Goal: Book appointment/travel/reservation

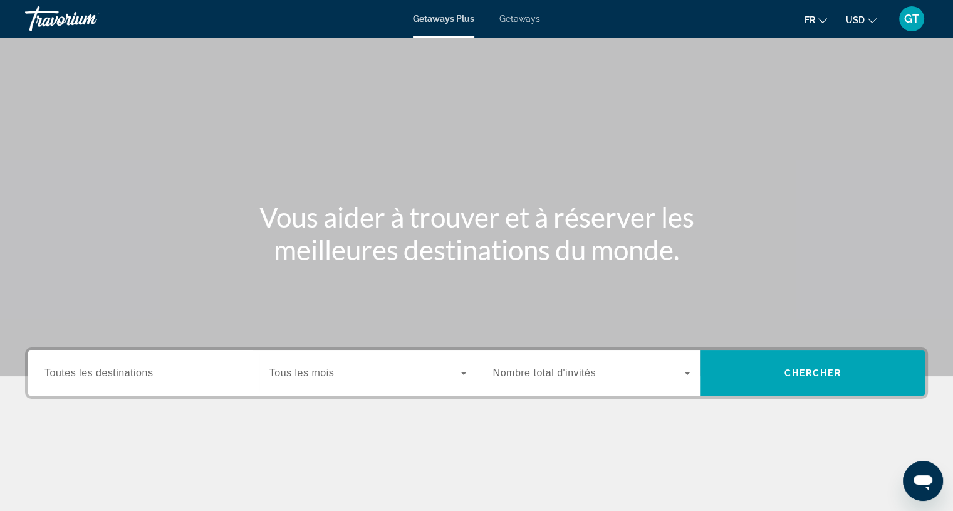
click at [864, 21] on span "USD" at bounding box center [855, 20] width 19 height 10
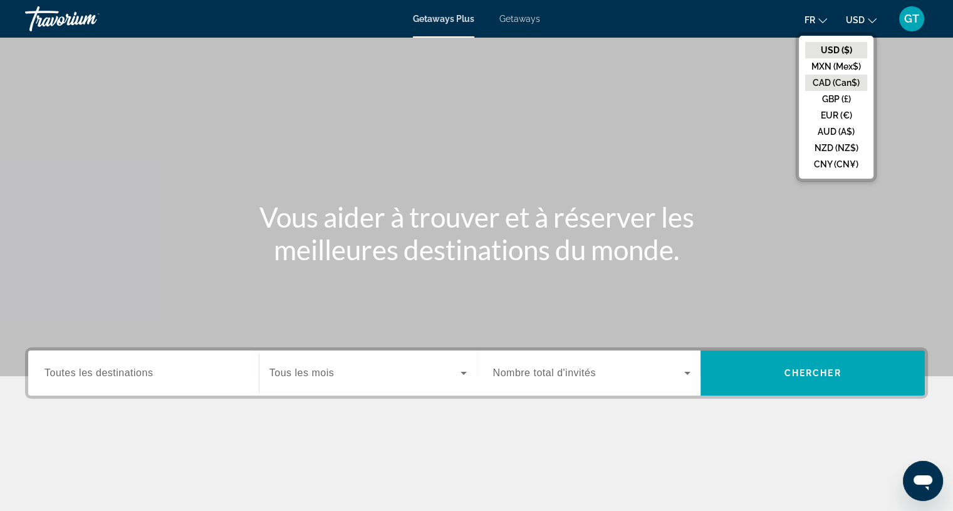
click at [837, 76] on button "CAD (Can$)" at bounding box center [836, 83] width 62 height 16
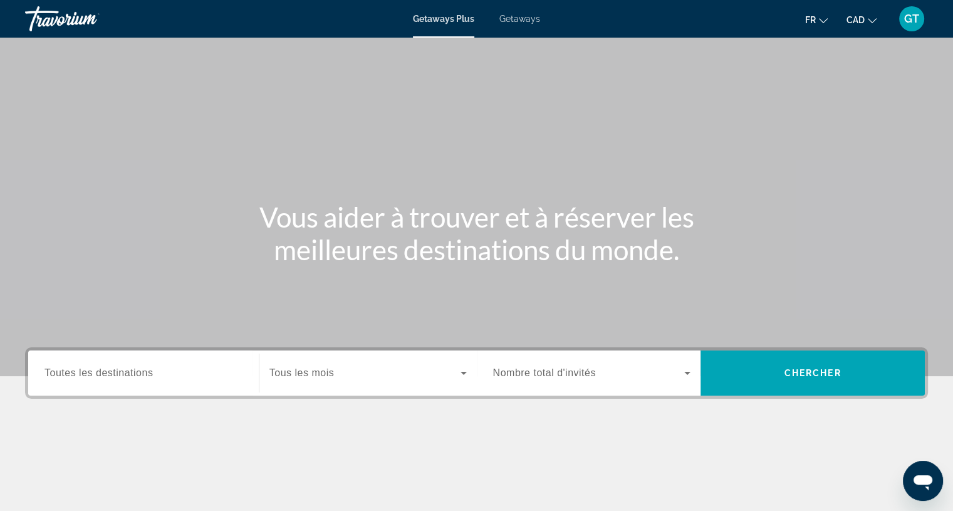
click at [521, 21] on span "Getaways" at bounding box center [520, 19] width 41 height 10
click at [148, 373] on span "Toutes les destinations" at bounding box center [99, 372] width 108 height 11
click at [148, 373] on input "Destination Toutes les destinations" at bounding box center [144, 373] width 198 height 15
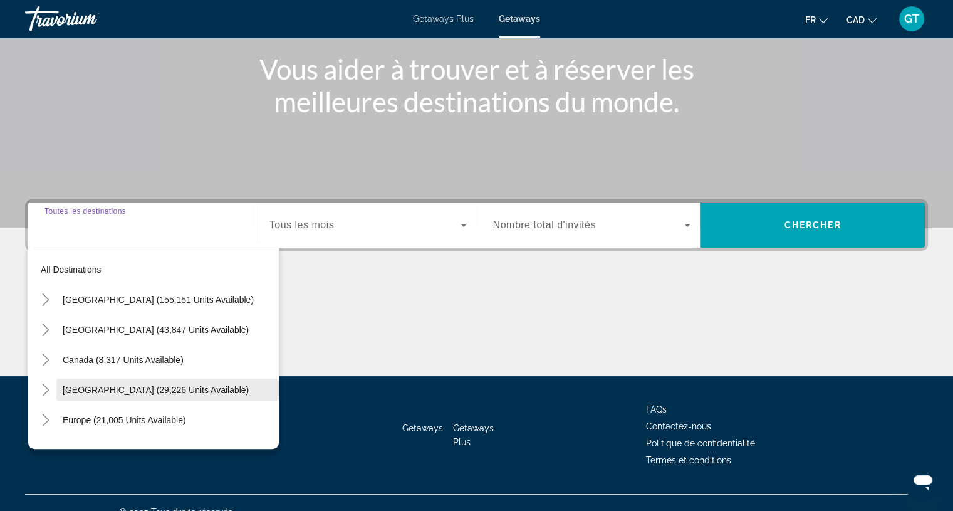
scroll to position [166, 0]
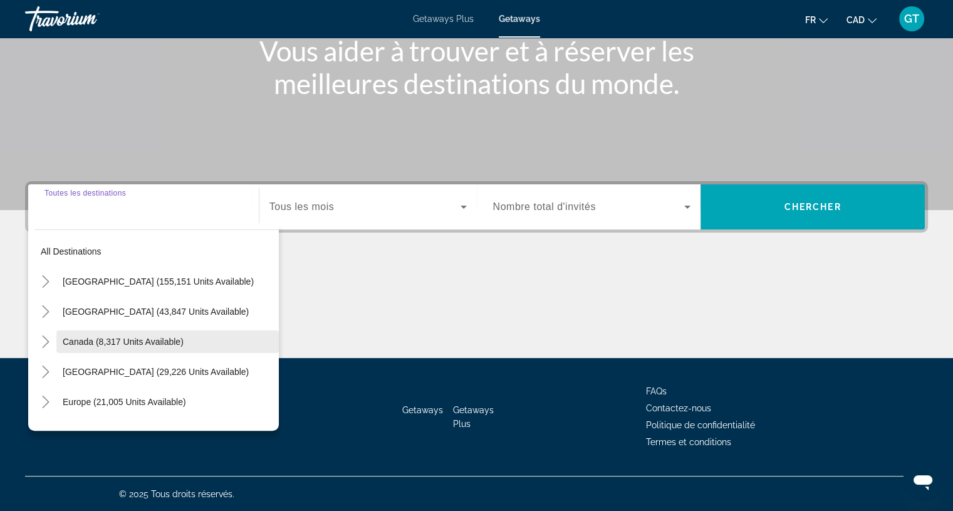
click at [186, 340] on span "Search widget" at bounding box center [167, 342] width 223 height 30
type input "**********"
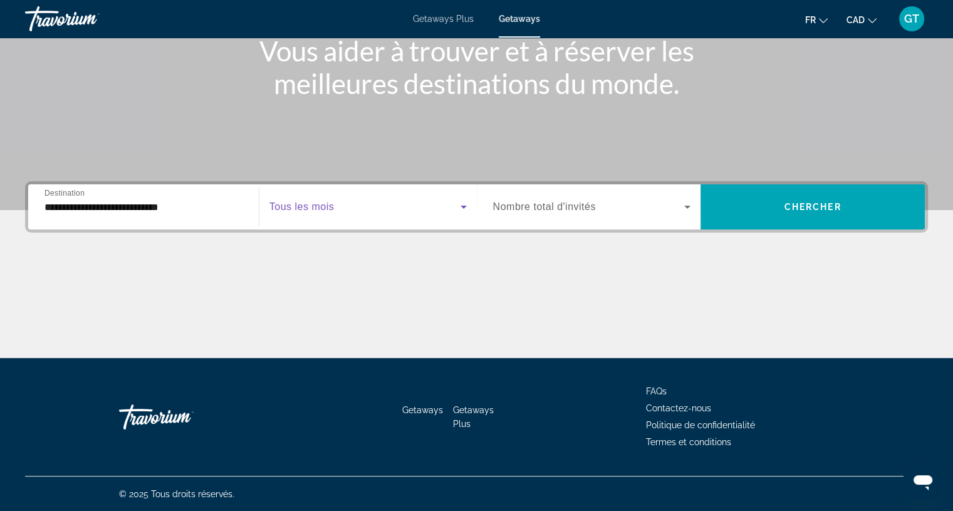
click at [461, 200] on icon "Search widget" at bounding box center [463, 206] width 15 height 15
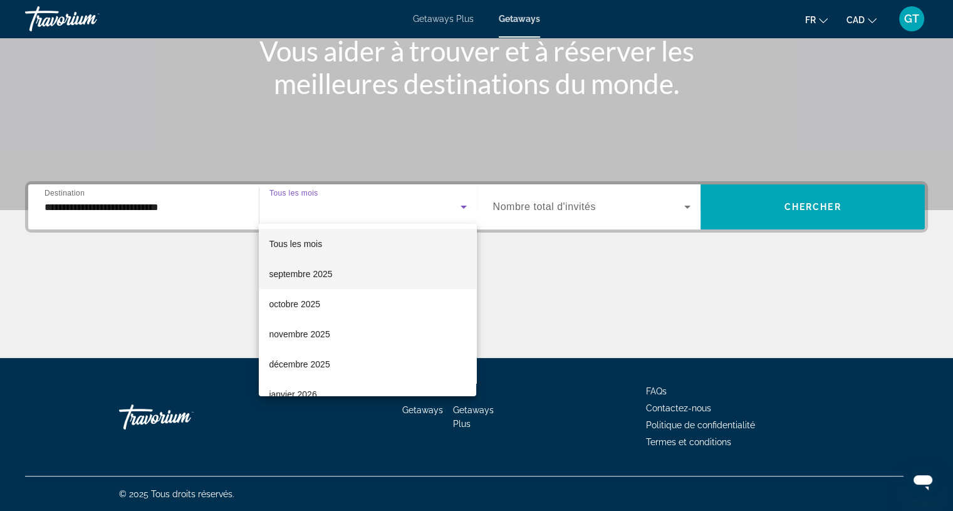
click at [320, 273] on span "septembre 2025" at bounding box center [300, 273] width 63 height 15
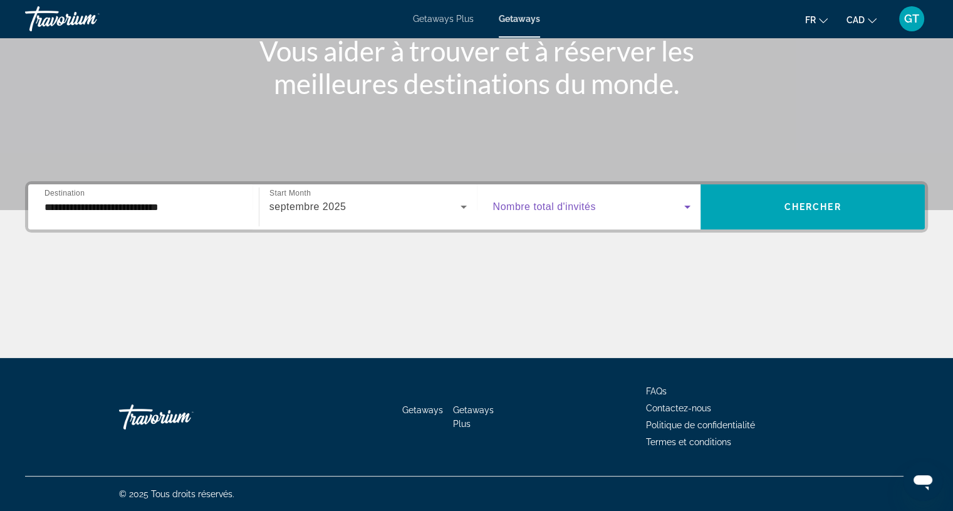
click at [684, 201] on icon "Search widget" at bounding box center [687, 206] width 15 height 15
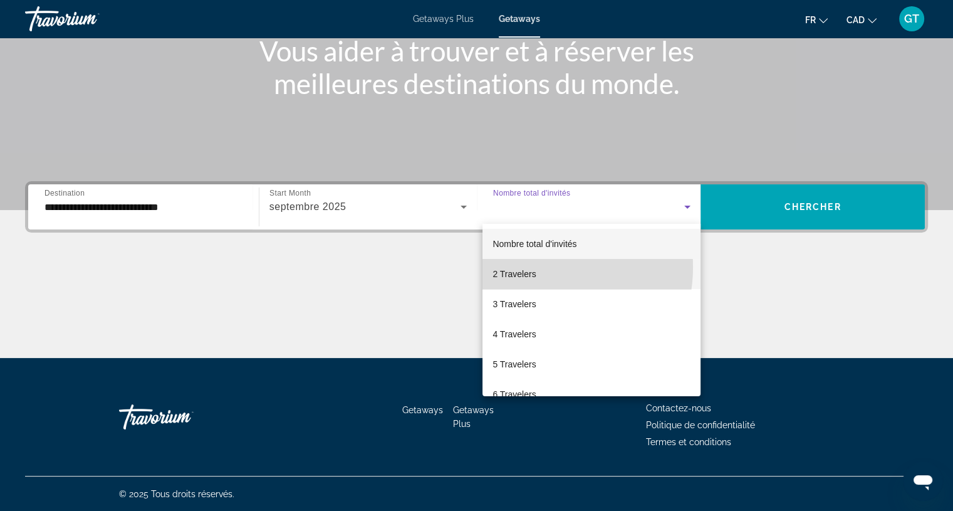
click at [538, 267] on mat-option "2 Travelers" at bounding box center [592, 274] width 218 height 30
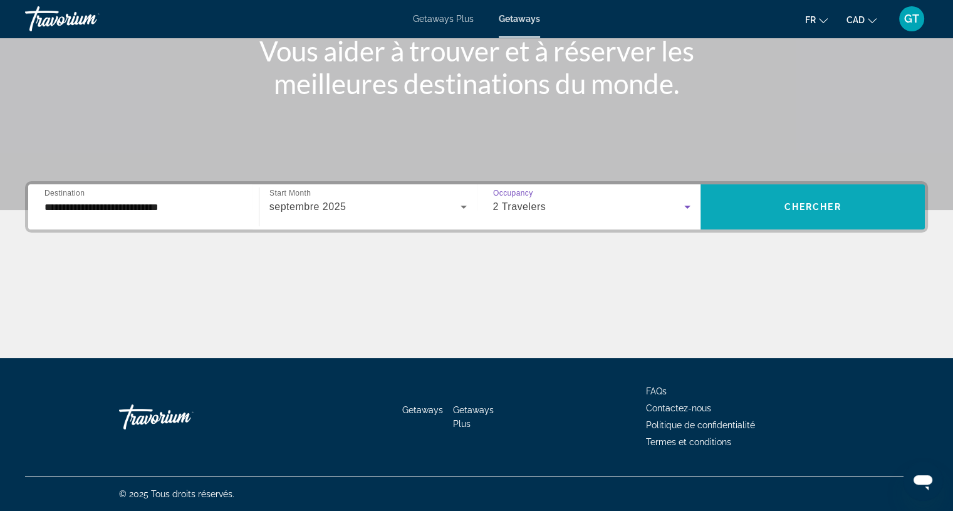
click at [841, 202] on span "Chercher" at bounding box center [813, 207] width 57 height 10
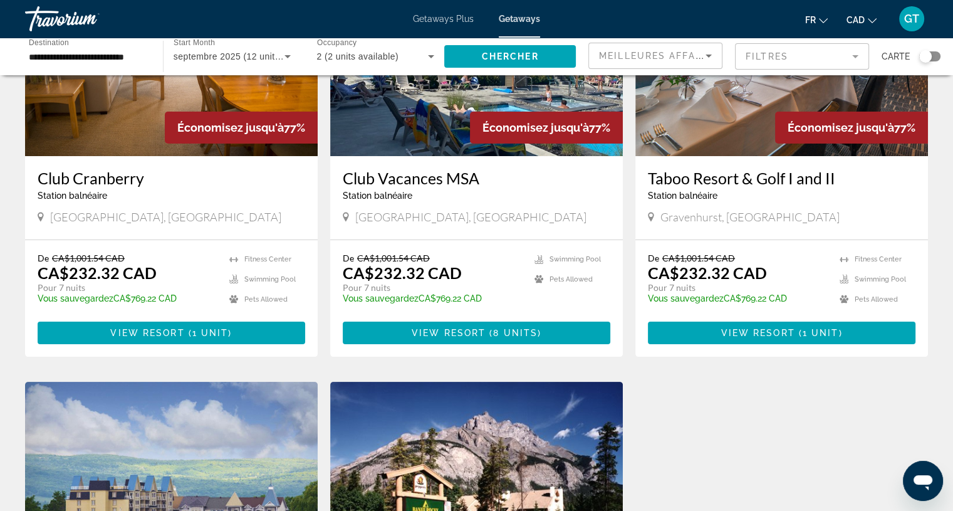
scroll to position [162, 0]
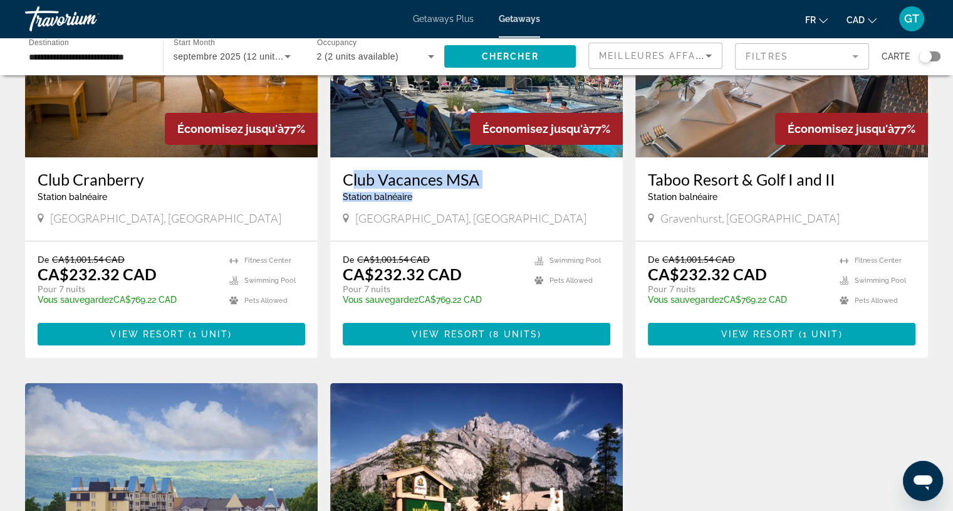
drag, startPoint x: 417, startPoint y: 197, endPoint x: 340, endPoint y: 181, distance: 78.7
click at [340, 181] on div "Club Vacances MSA Station balnéaire - Ceci est une station d'adultes seulement …" at bounding box center [476, 198] width 293 height 83
copy div "Club Vacances MSA Station balnéaire"
click at [486, 338] on span "Main content" at bounding box center [488, 334] width 4 height 10
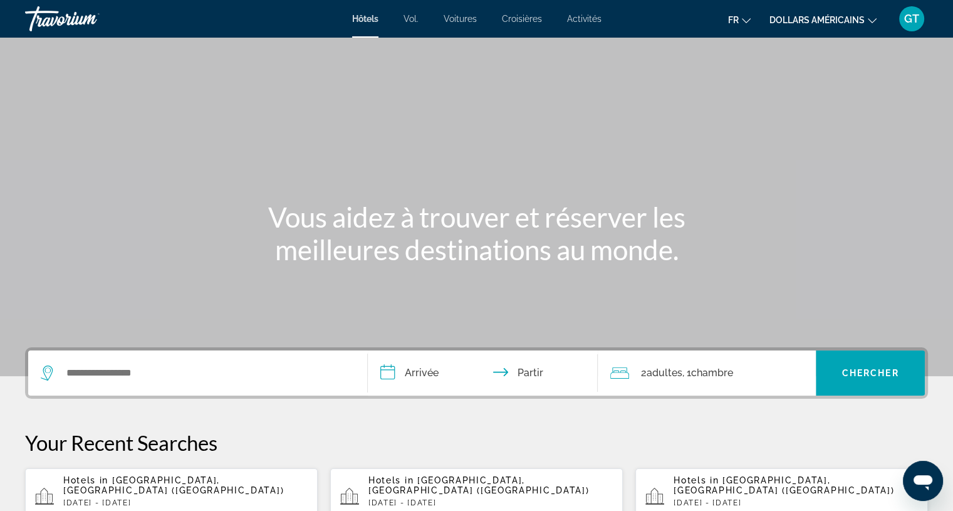
click at [817, 15] on font "dollars américains" at bounding box center [817, 20] width 95 height 10
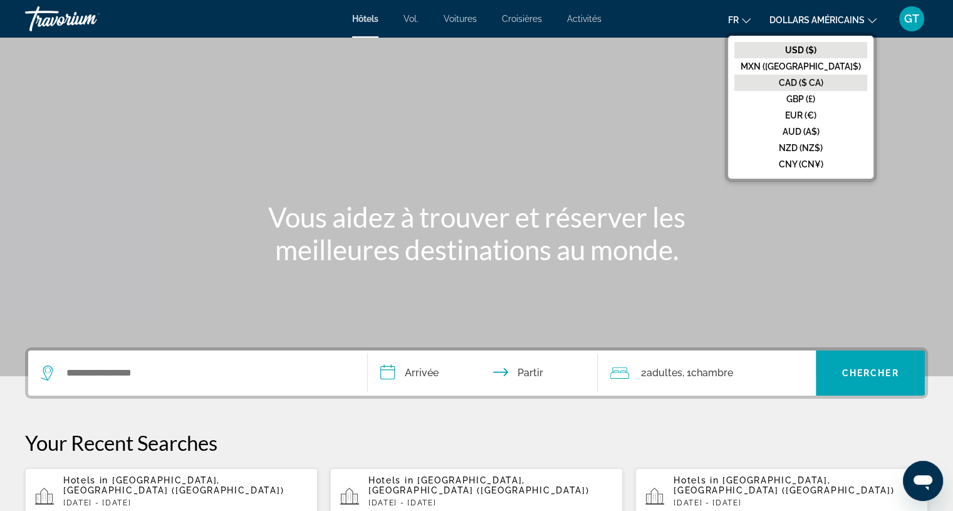
click at [824, 78] on font "CAD ($ CA)" at bounding box center [801, 83] width 45 height 10
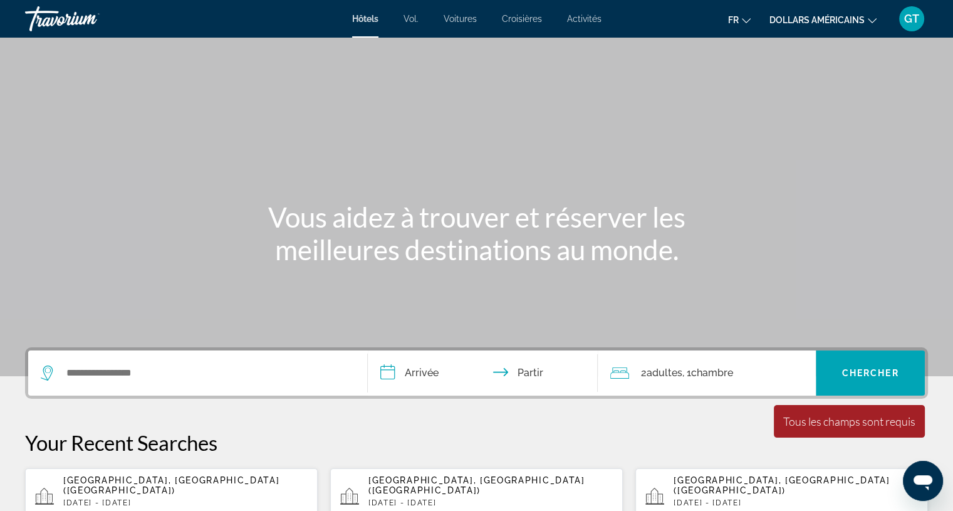
click at [834, 17] on font "dollars américains" at bounding box center [817, 20] width 95 height 10
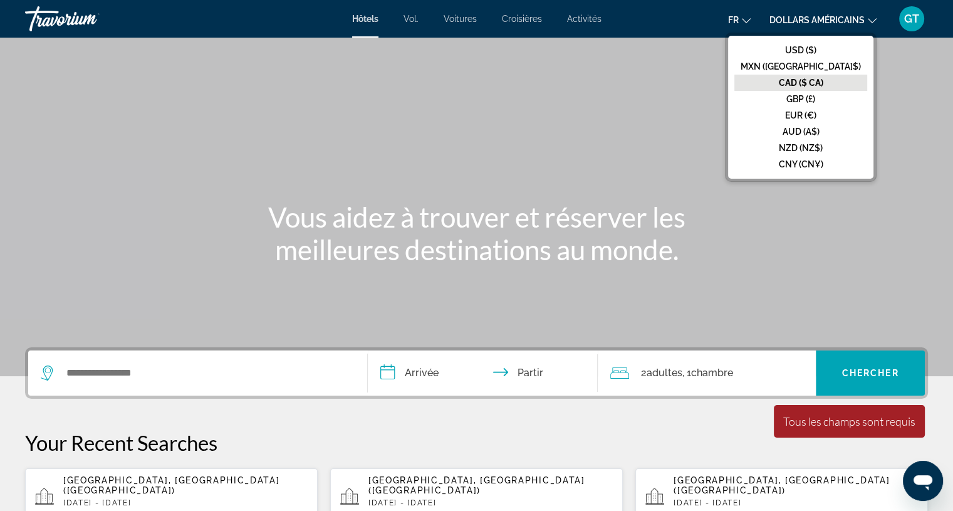
click at [824, 81] on font "CAD ($ CA)" at bounding box center [801, 83] width 45 height 10
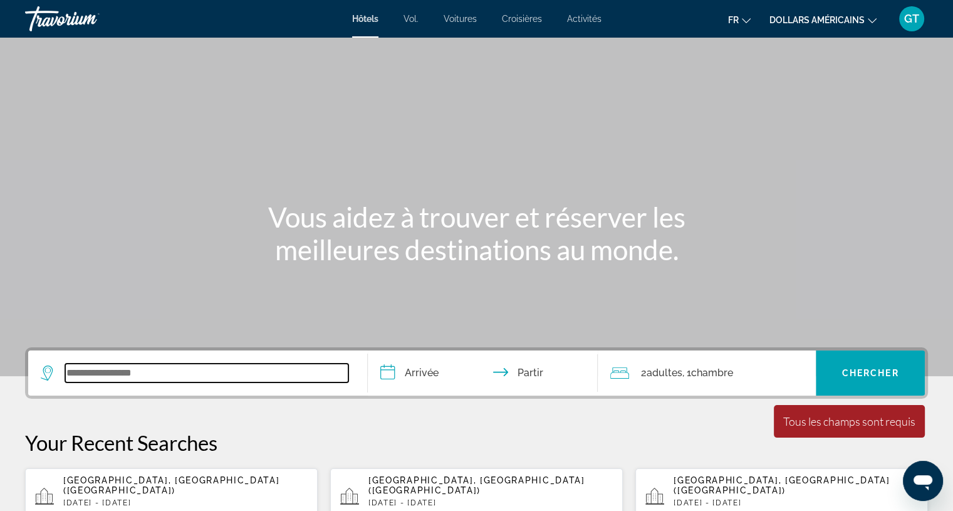
click at [138, 368] on input "Widget de recherche" at bounding box center [206, 373] width 283 height 19
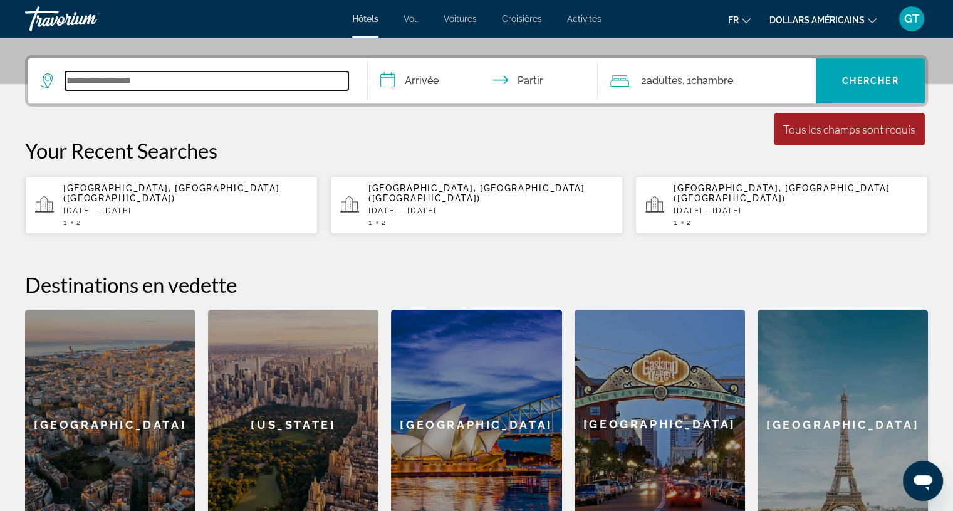
scroll to position [306, 0]
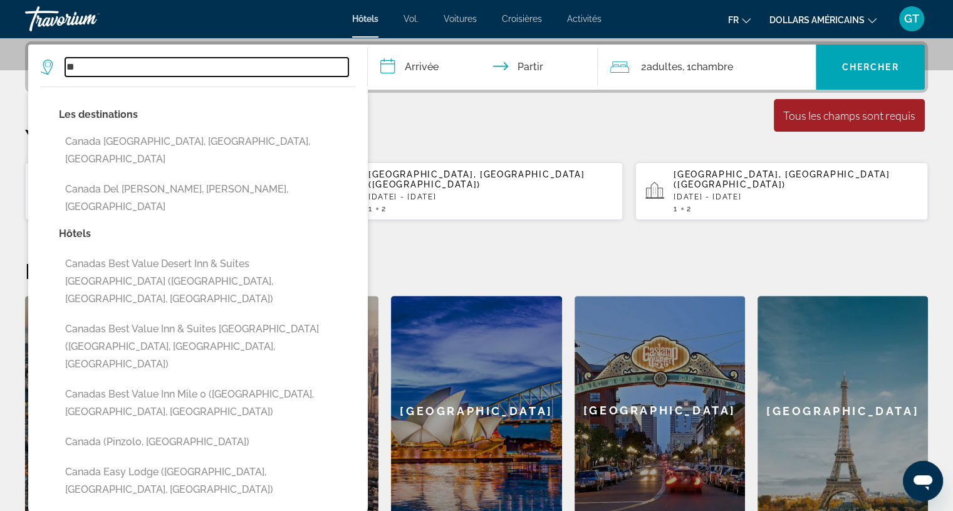
type input "*"
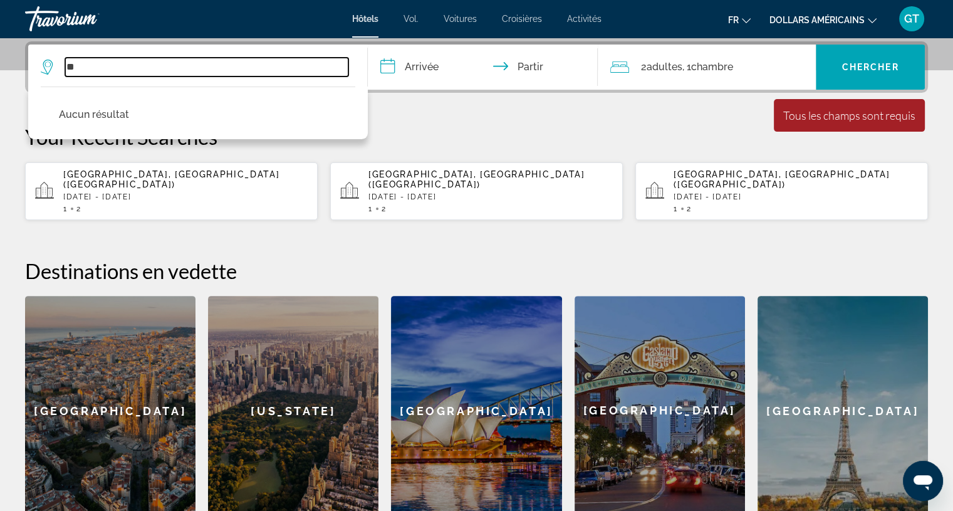
type input "*"
drag, startPoint x: 167, startPoint y: 68, endPoint x: 63, endPoint y: 63, distance: 104.8
click at [63, 63] on div "**********" at bounding box center [195, 67] width 308 height 19
type input "*"
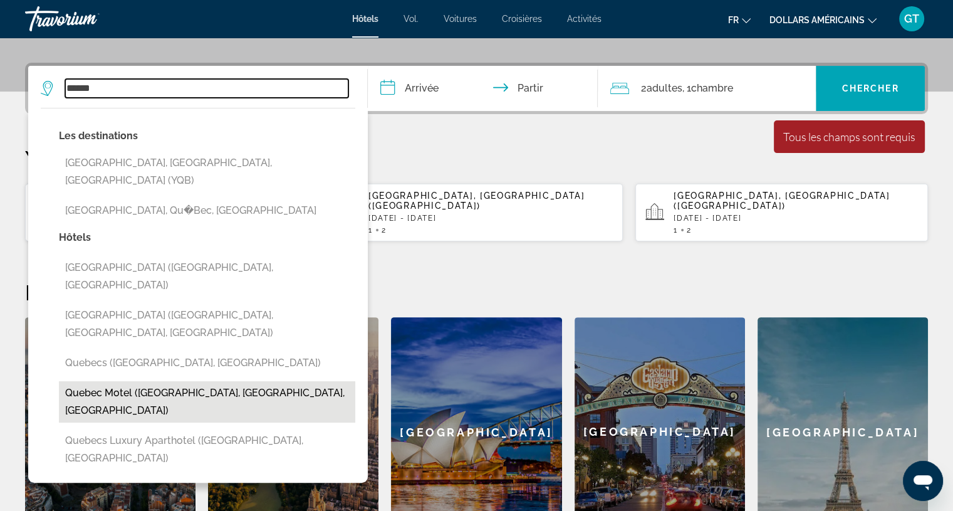
scroll to position [243, 0]
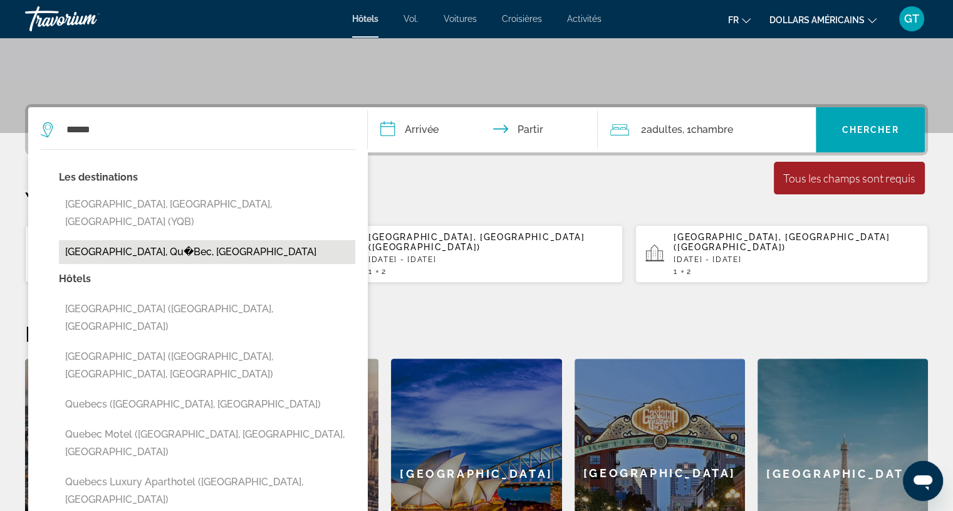
click at [157, 240] on button "[GEOGRAPHIC_DATA], Qu�Bec, [GEOGRAPHIC_DATA]" at bounding box center [207, 252] width 296 height 24
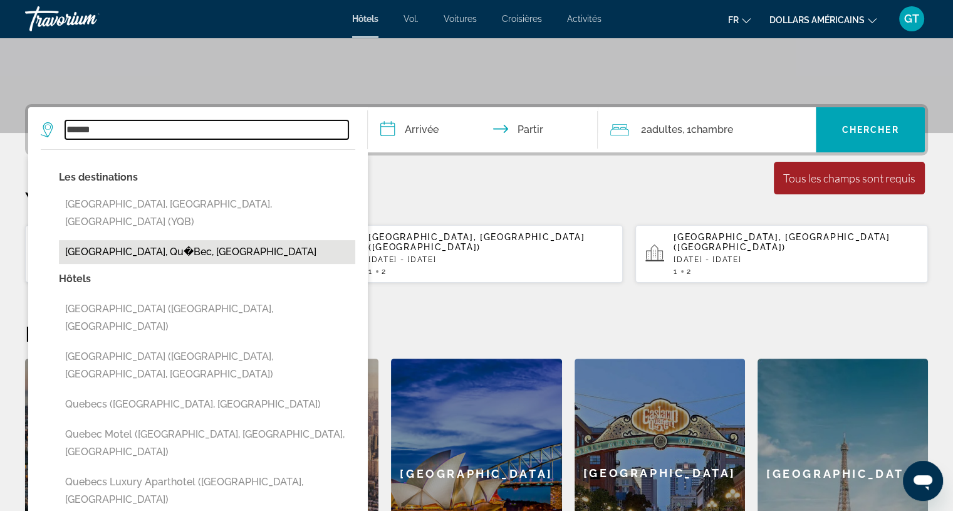
type input "**********"
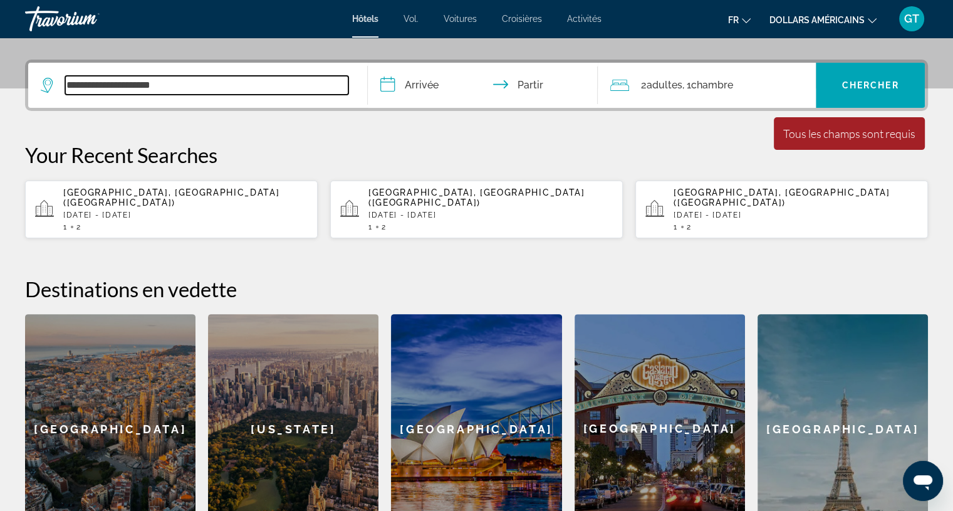
scroll to position [306, 0]
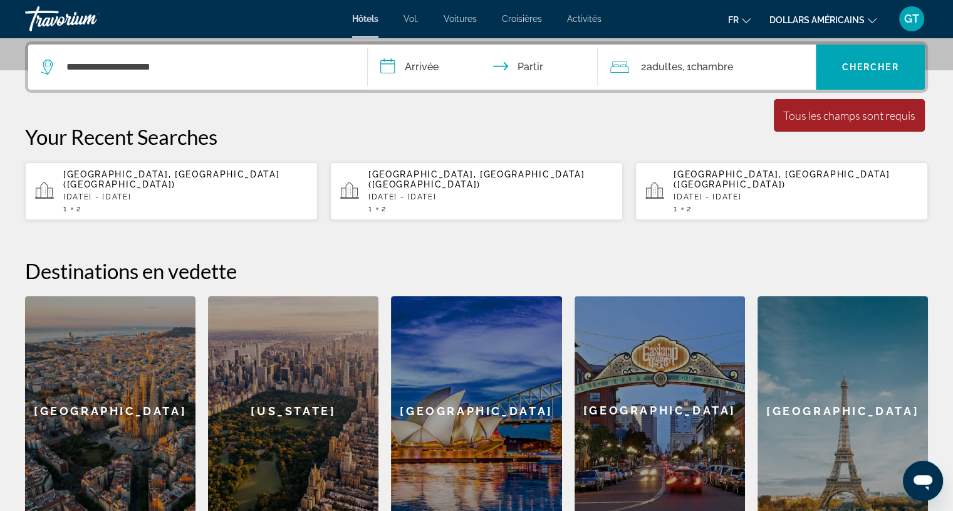
click at [443, 65] on input "**********" at bounding box center [486, 69] width 236 height 49
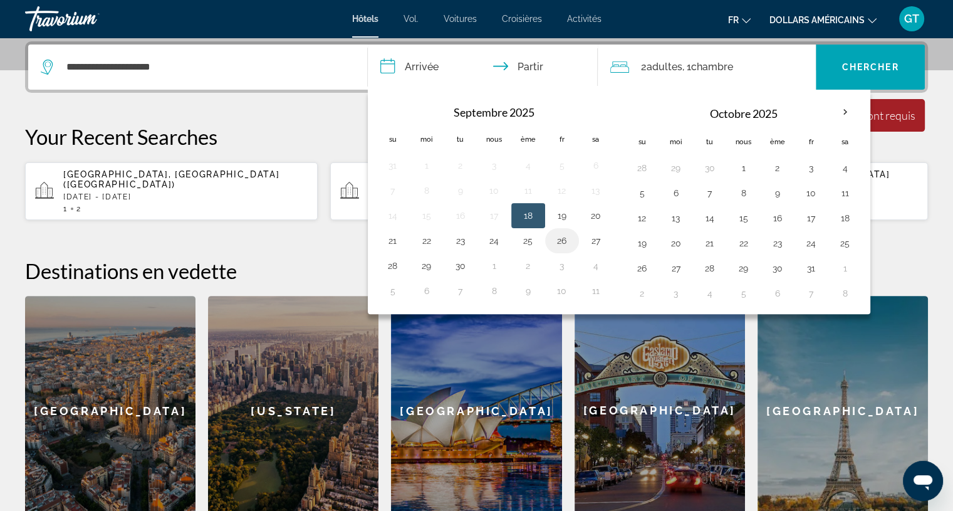
click at [557, 236] on button "26" at bounding box center [562, 241] width 20 height 18
click at [534, 66] on input "**********" at bounding box center [486, 69] width 236 height 49
click at [392, 260] on button "28" at bounding box center [393, 266] width 20 height 18
type input "**********"
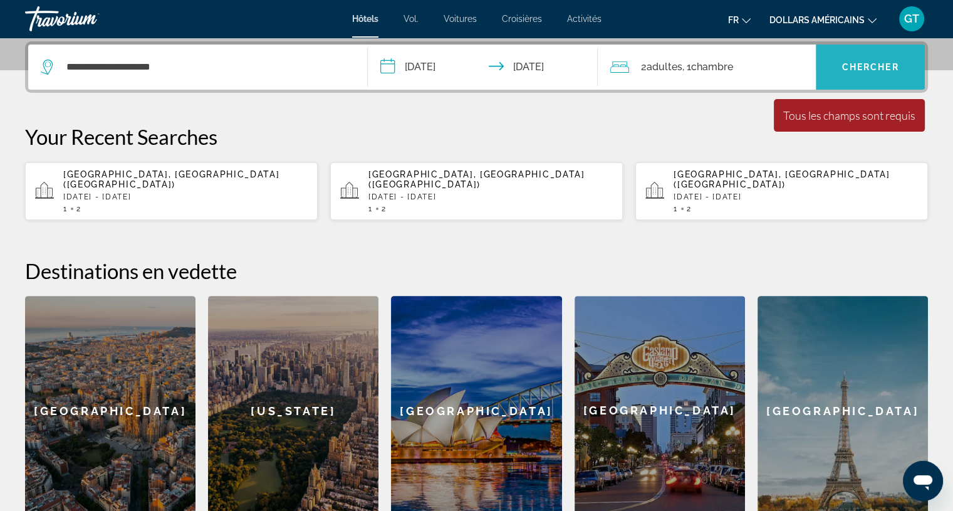
click at [879, 58] on span "Widget de recherche" at bounding box center [870, 67] width 109 height 30
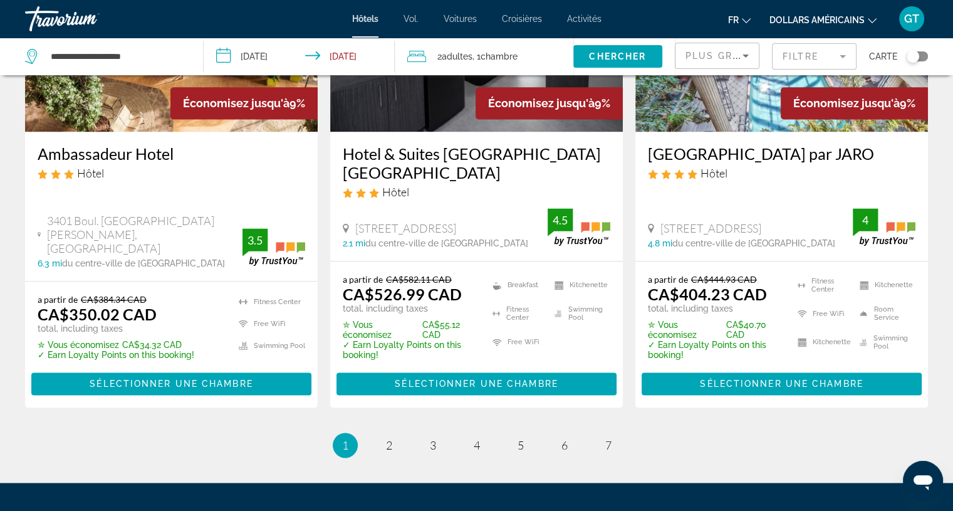
scroll to position [1692, 0]
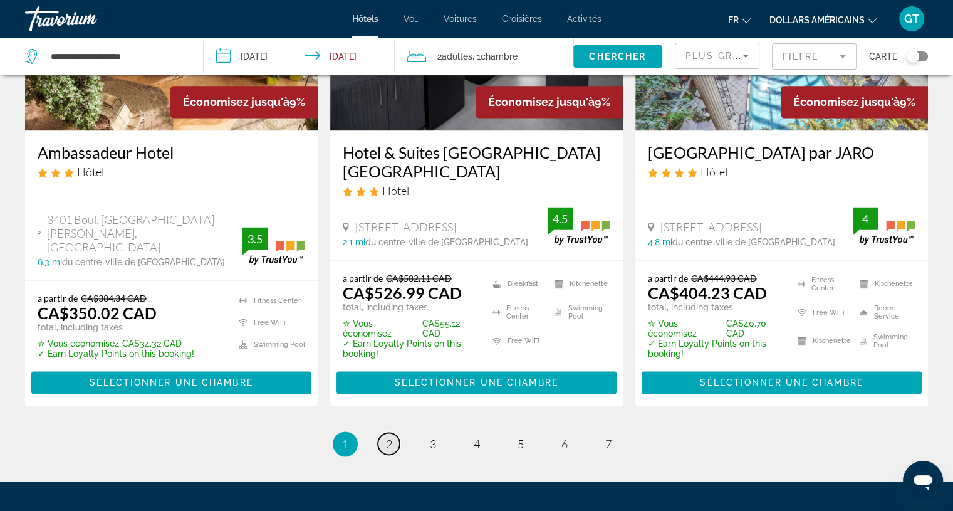
click at [384, 432] on link "page 2" at bounding box center [389, 443] width 22 height 22
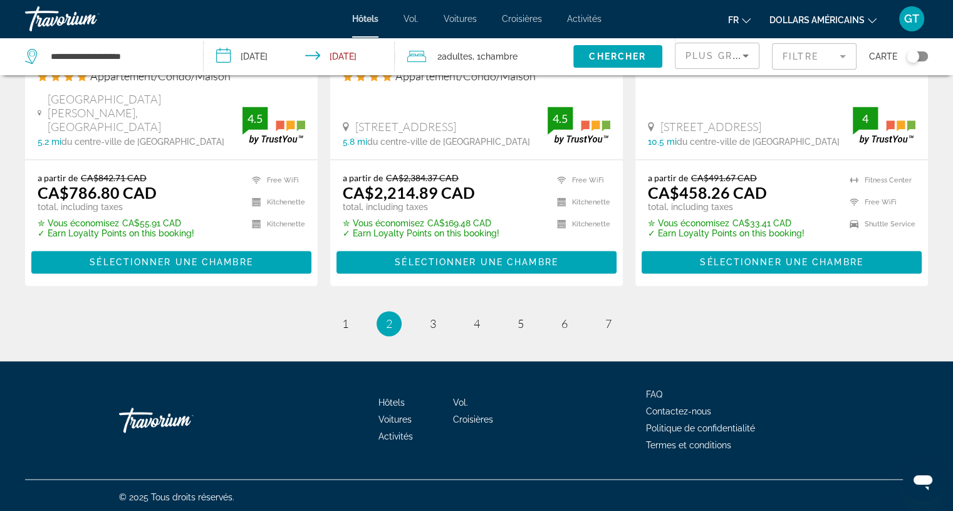
scroll to position [1755, 0]
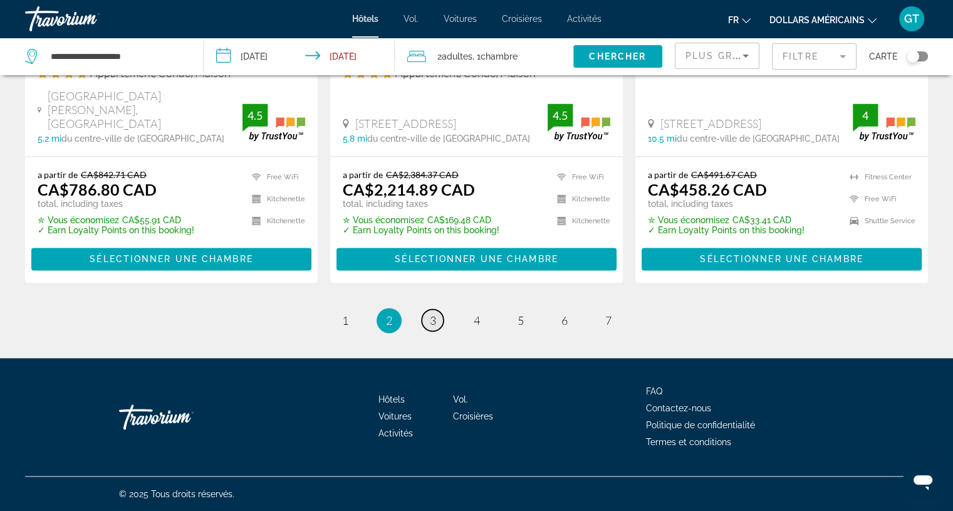
click at [432, 324] on span "3" at bounding box center [433, 320] width 6 height 14
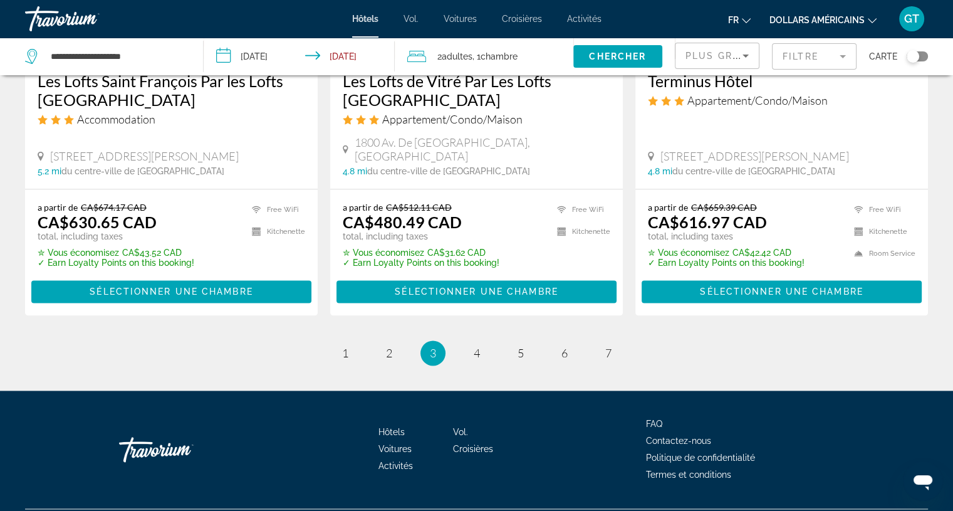
scroll to position [1710, 0]
click at [481, 342] on link "page 4" at bounding box center [477, 353] width 22 height 22
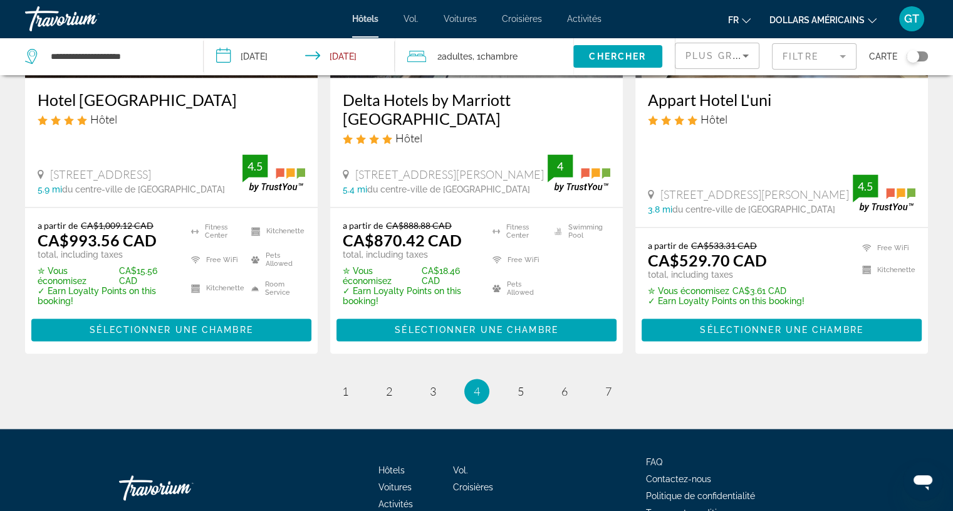
scroll to position [1755, 0]
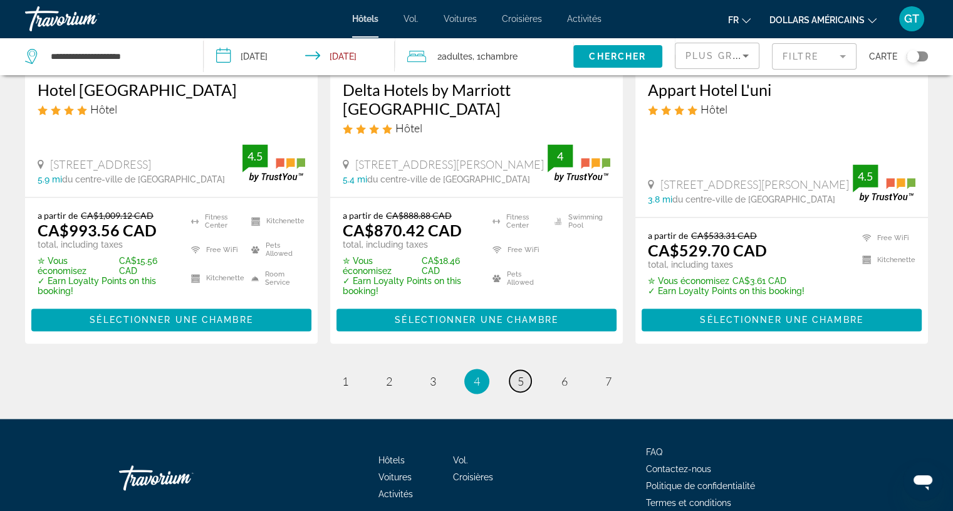
click at [523, 374] on span "5" at bounding box center [521, 381] width 6 height 14
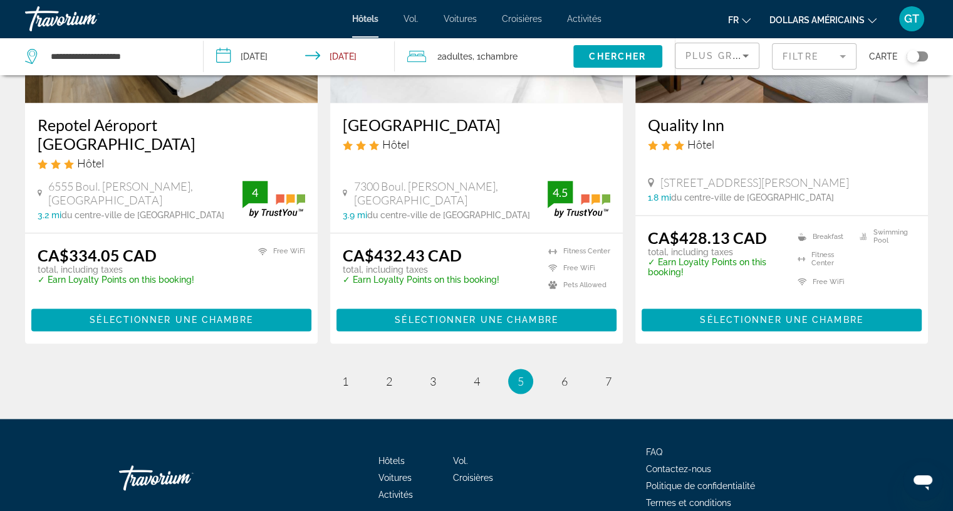
scroll to position [1710, 0]
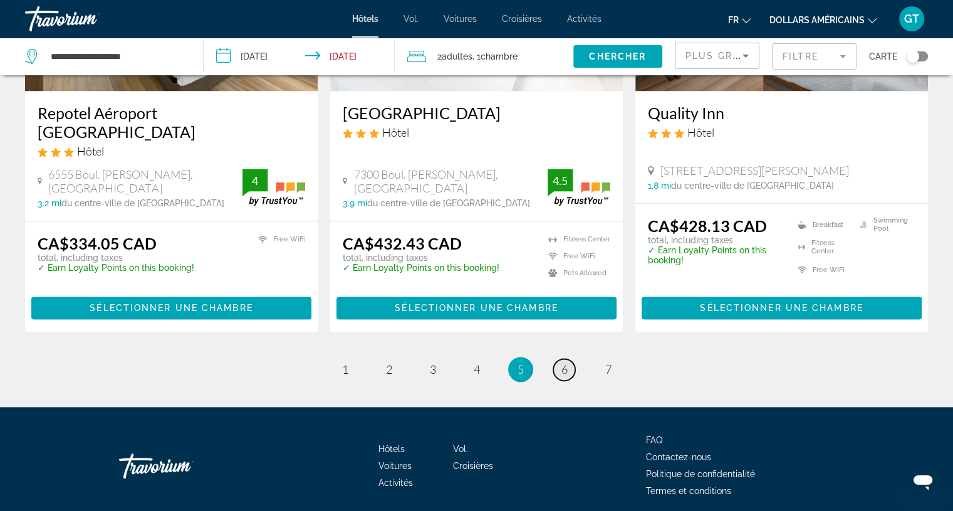
click at [569, 359] on link "page 6" at bounding box center [564, 370] width 22 height 22
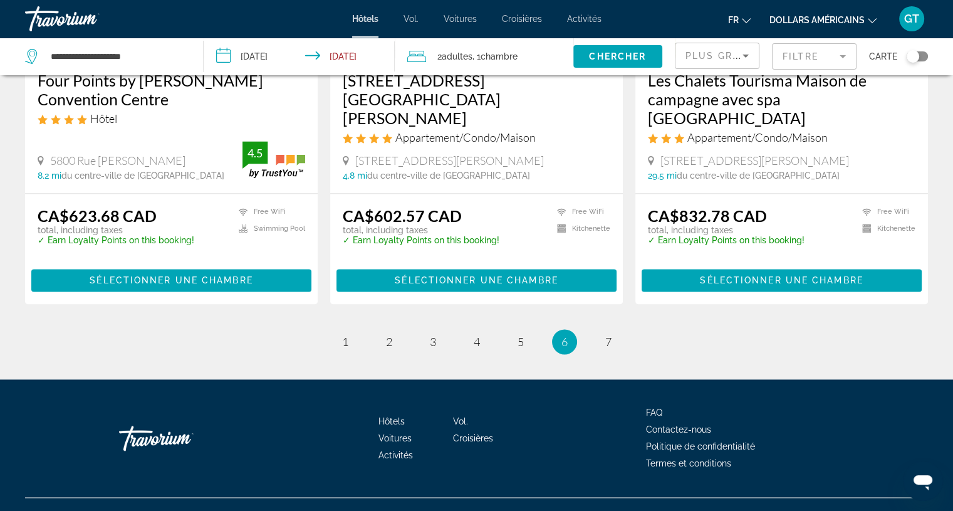
scroll to position [1670, 0]
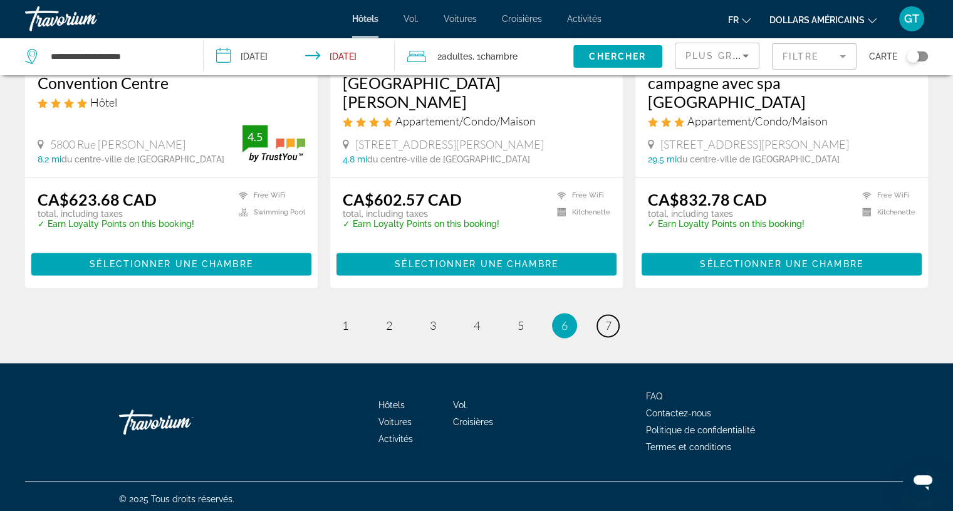
click at [605, 318] on span "7" at bounding box center [608, 325] width 6 height 14
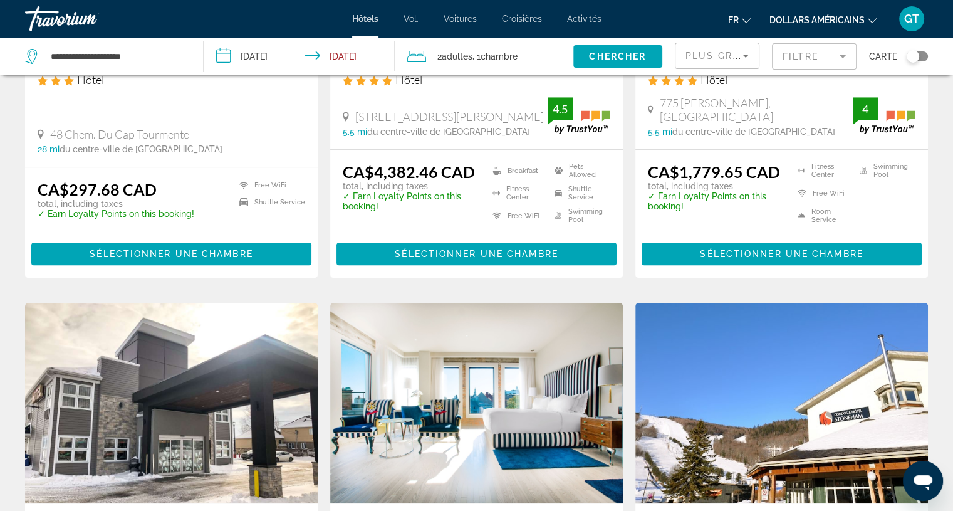
scroll to position [752, 0]
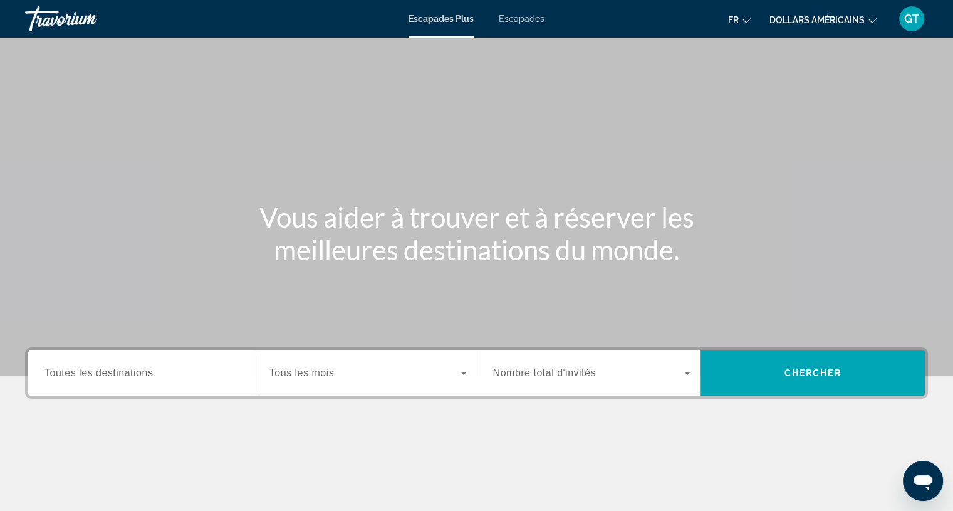
click at [537, 21] on font "Escapades" at bounding box center [522, 19] width 46 height 10
click at [788, 21] on font "dollars américains" at bounding box center [817, 20] width 95 height 10
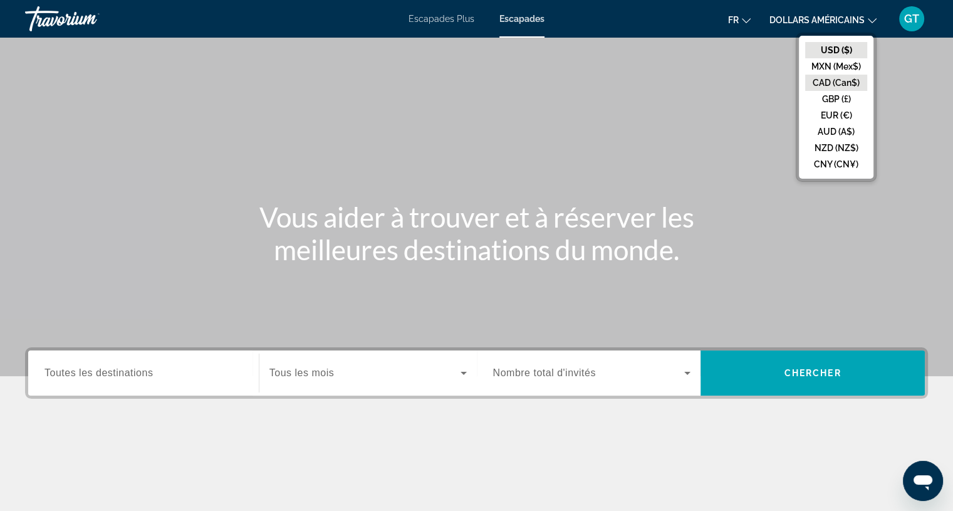
click at [814, 83] on button "CAD (Can$)" at bounding box center [836, 83] width 62 height 16
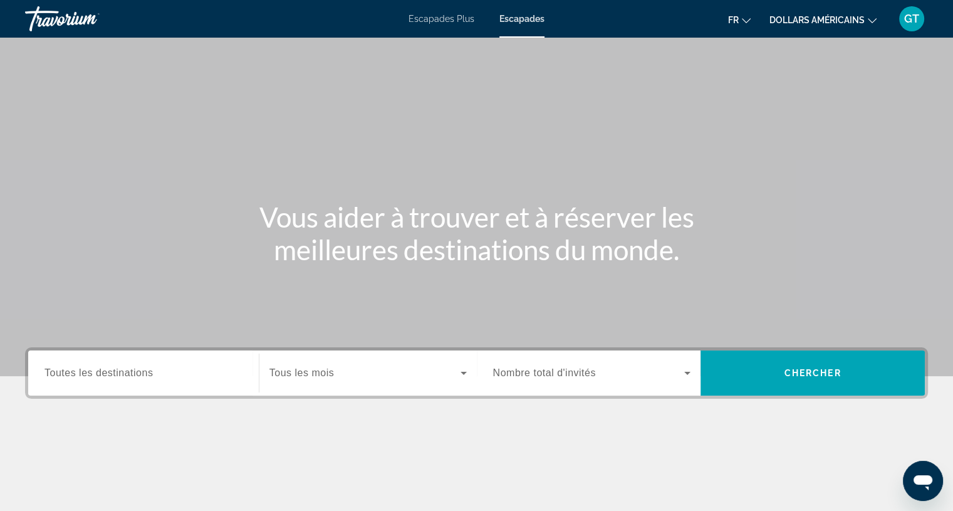
click at [191, 372] on input "Destination Toutes les destinations" at bounding box center [144, 373] width 198 height 15
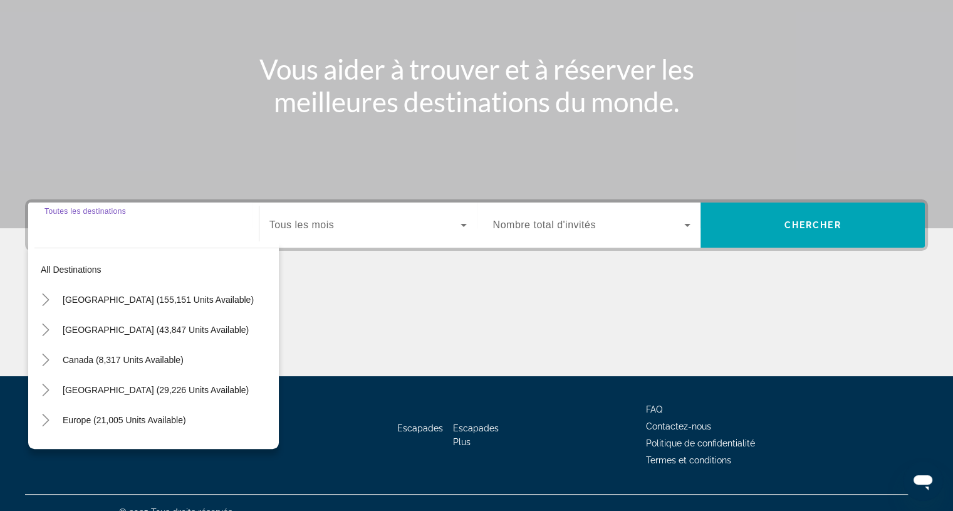
scroll to position [166, 0]
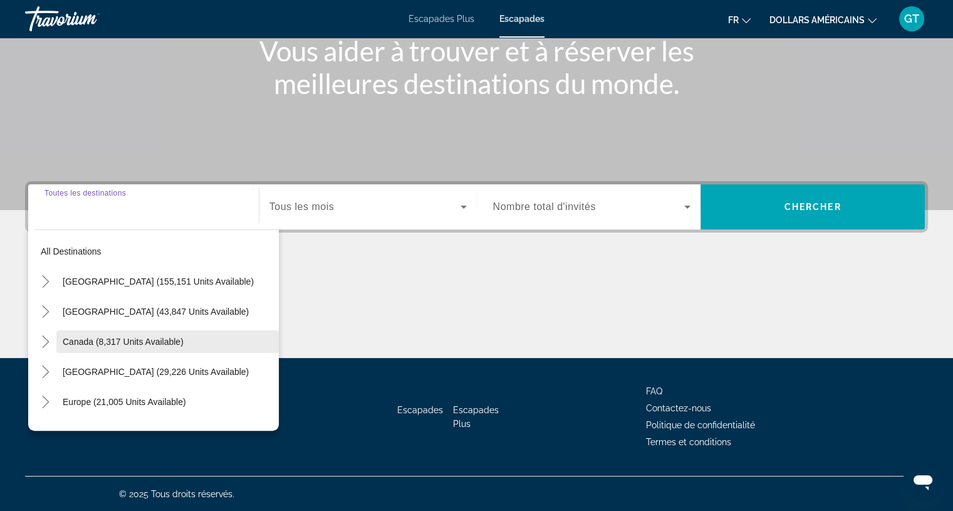
click at [150, 343] on span "Canada (8,317 units available)" at bounding box center [123, 342] width 121 height 10
type input "**********"
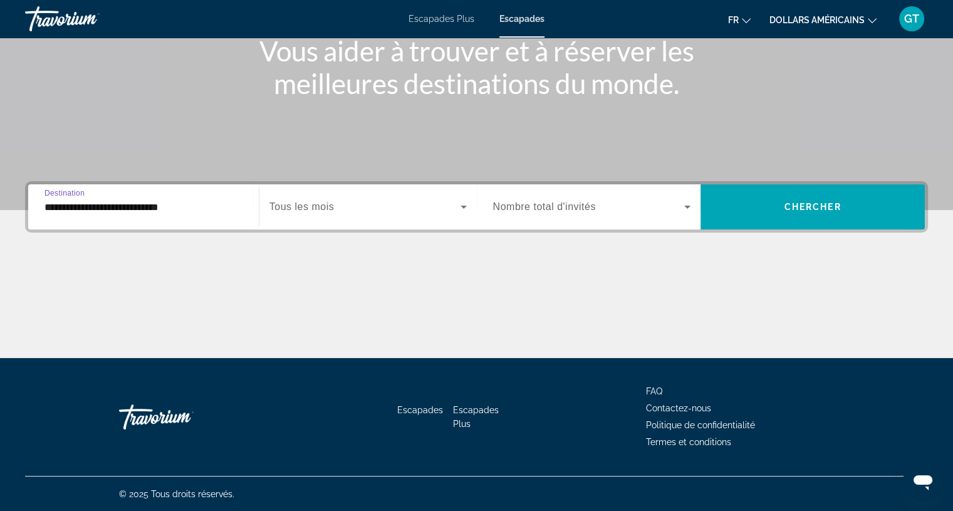
click at [460, 199] on icon "Search widget" at bounding box center [463, 206] width 15 height 15
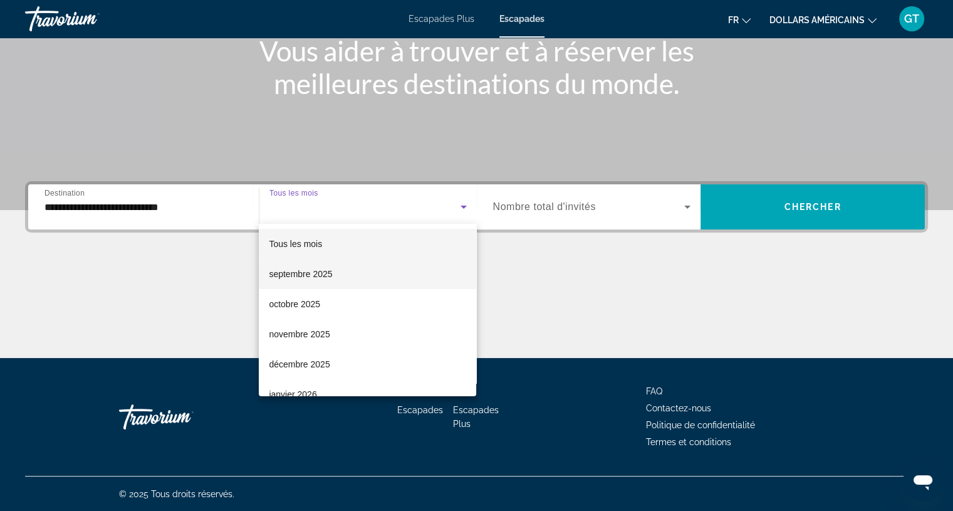
click at [333, 268] on mat-option "septembre 2025" at bounding box center [367, 274] width 217 height 30
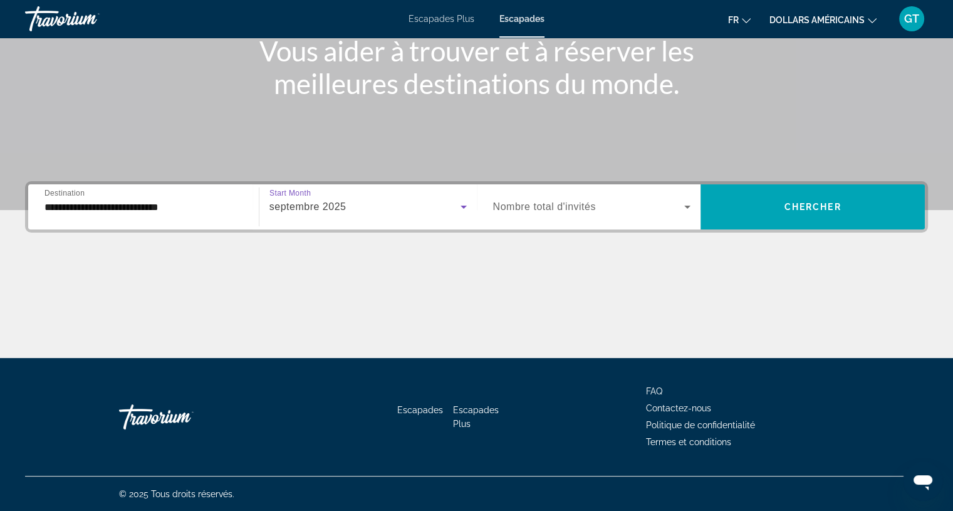
click at [614, 205] on span "Search widget" at bounding box center [589, 206] width 192 height 15
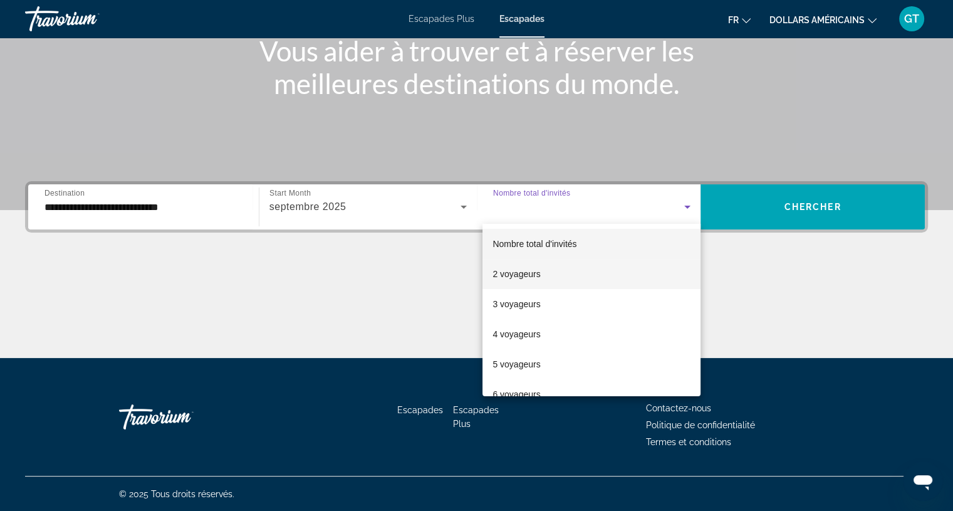
drag, startPoint x: 573, startPoint y: 273, endPoint x: 577, endPoint y: 266, distance: 7.7
click at [573, 271] on mat-option "2 voyageurs" at bounding box center [592, 274] width 218 height 30
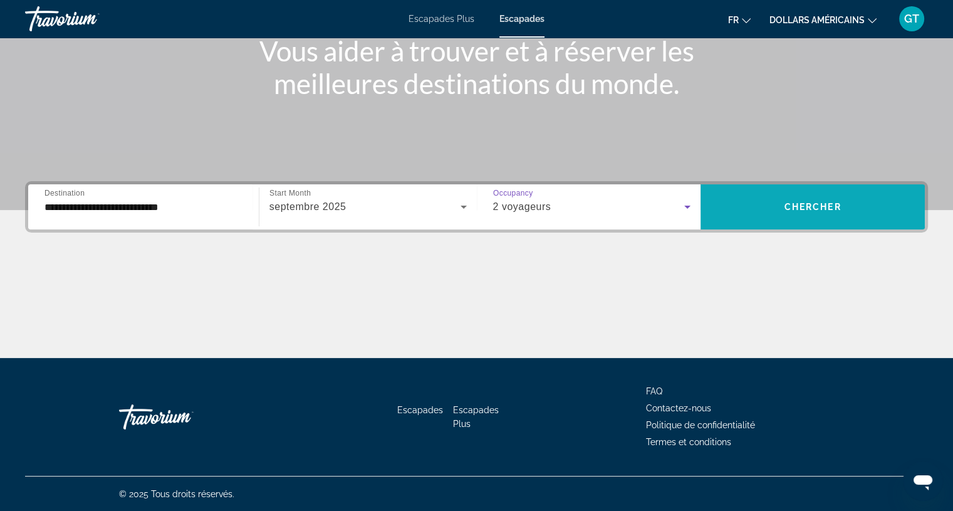
click at [783, 200] on span "Search widget" at bounding box center [813, 207] width 224 height 30
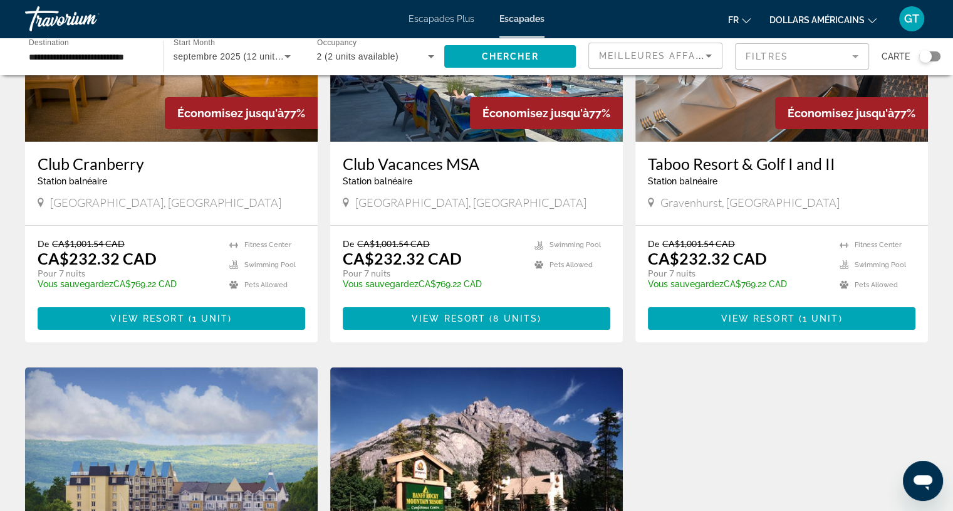
scroll to position [251, 0]
